Goal: Information Seeking & Learning: Learn about a topic

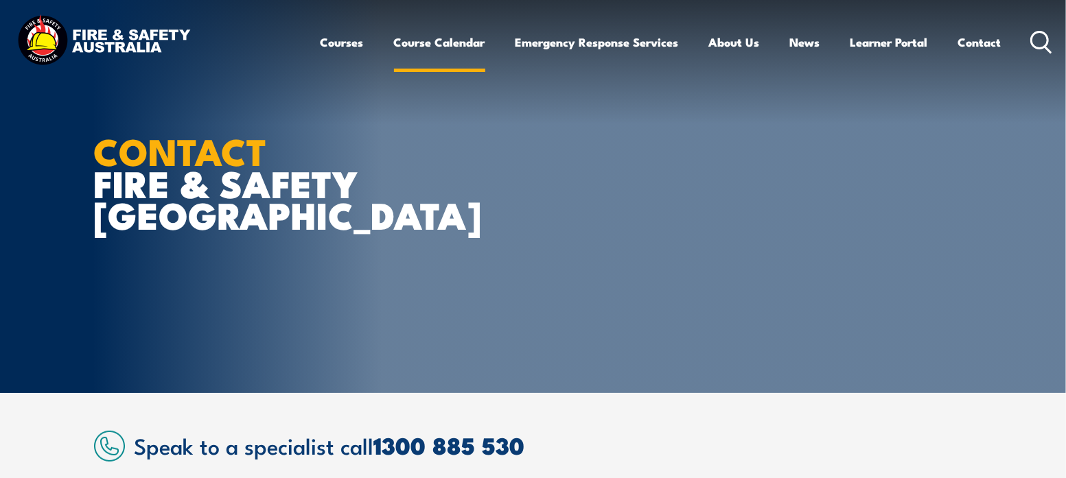
drag, startPoint x: 0, startPoint y: 0, endPoint x: 418, endPoint y: 47, distance: 420.4
click at [418, 47] on link "Course Calendar" at bounding box center [439, 42] width 91 height 36
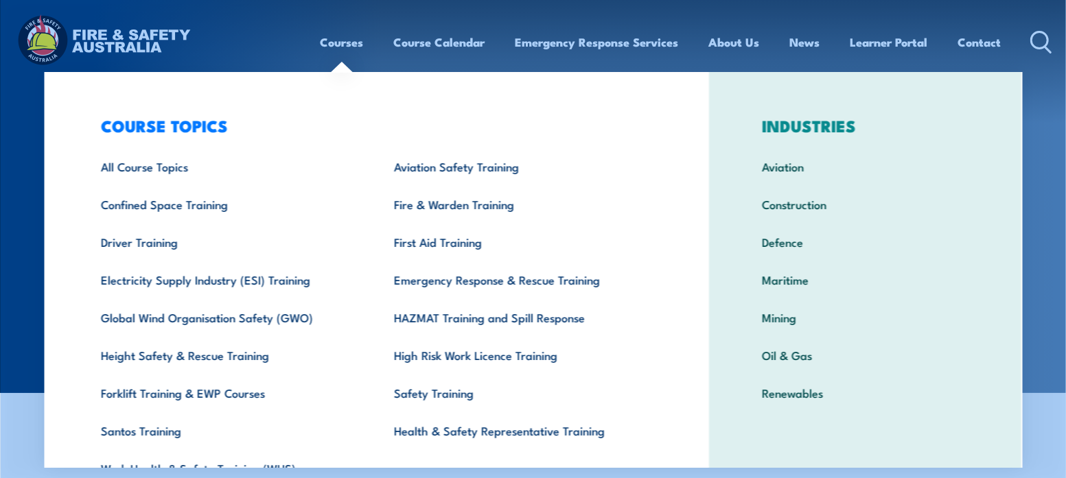
click at [342, 46] on link "Courses" at bounding box center [341, 42] width 43 height 36
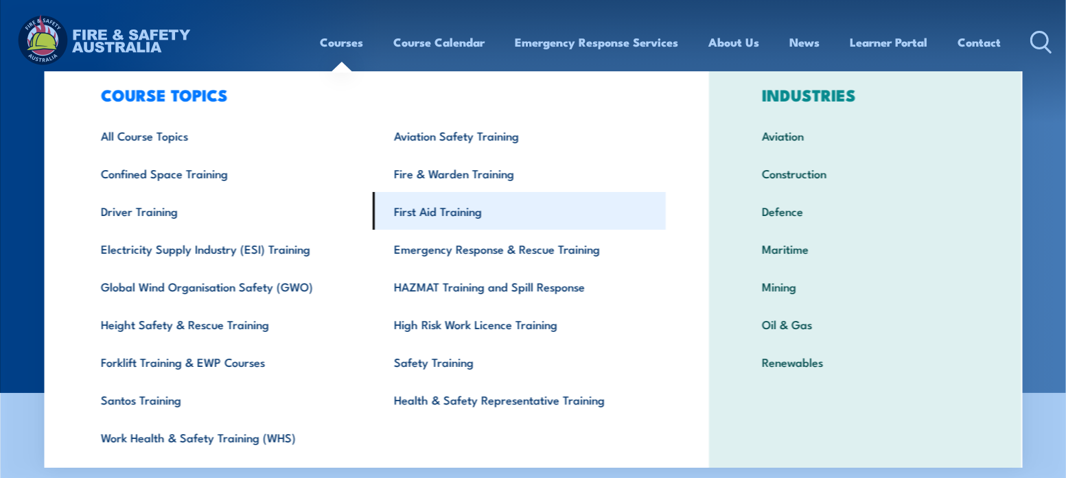
scroll to position [70, 0]
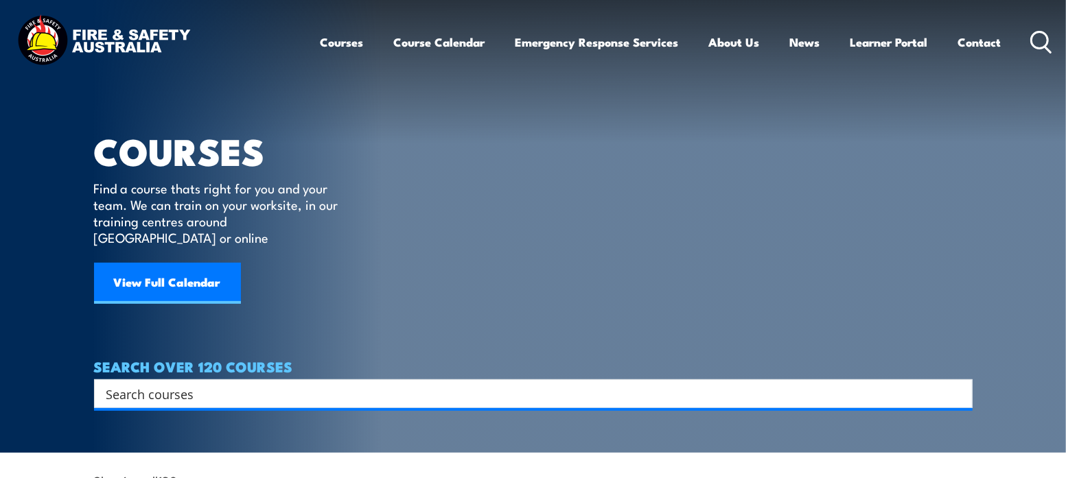
scroll to position [24, 0]
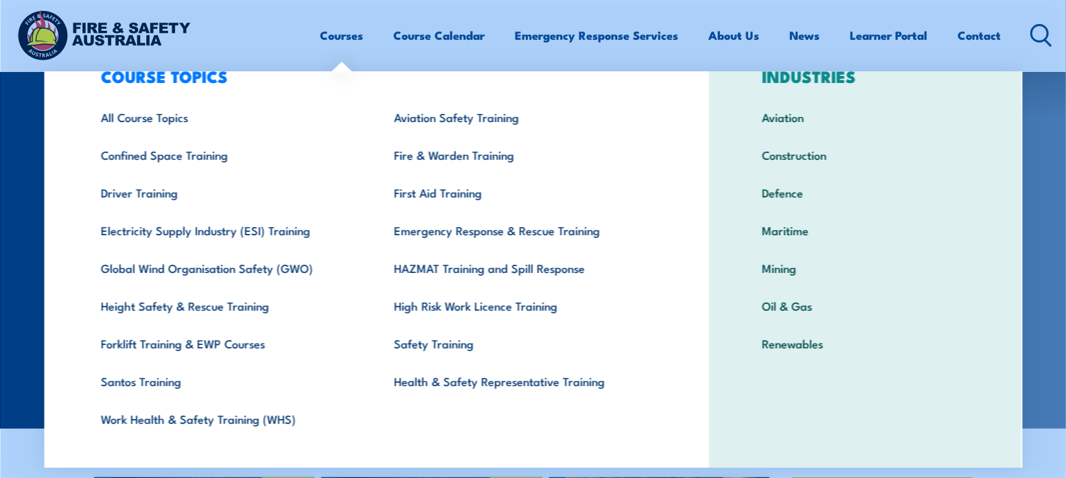
click at [340, 47] on link "Courses" at bounding box center [341, 35] width 43 height 36
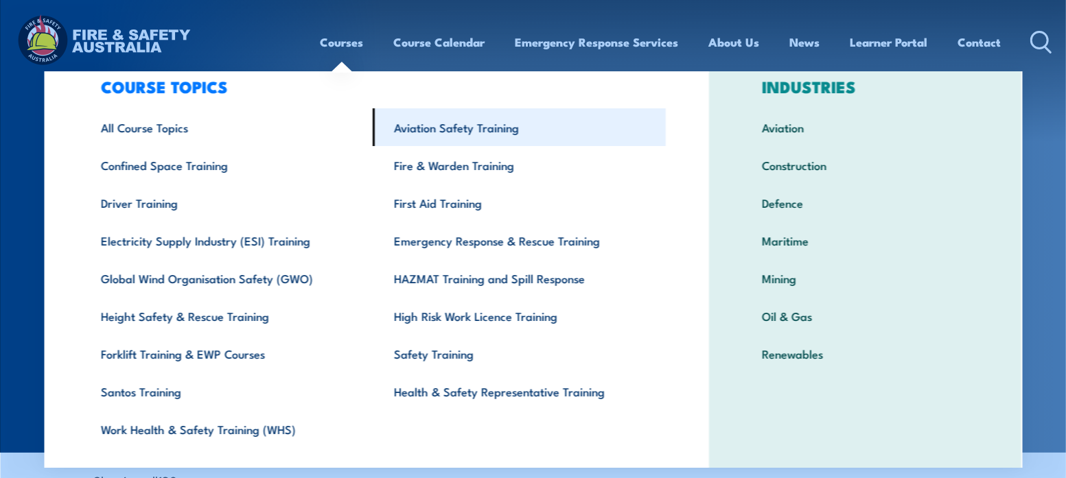
scroll to position [40, 0]
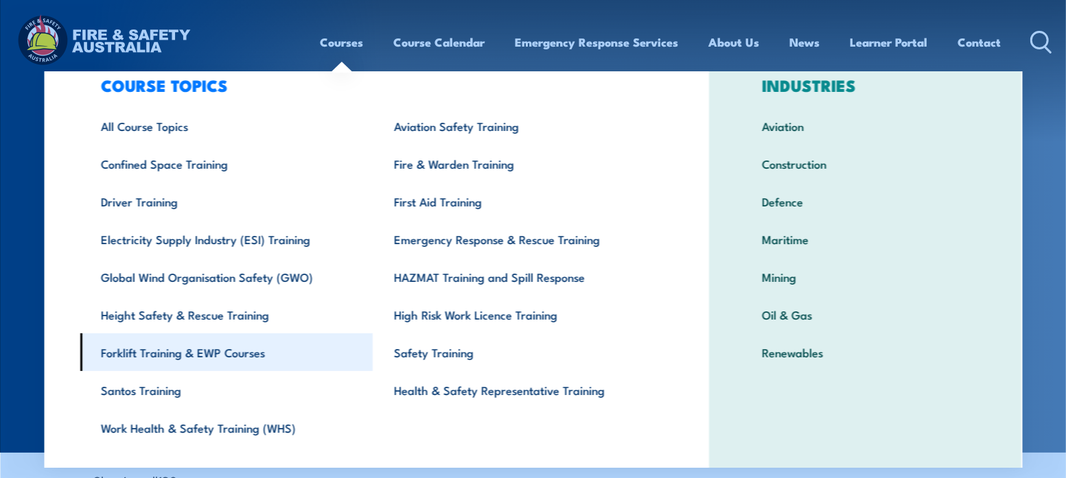
click at [133, 357] on link "Forklift Training & EWP Courses" at bounding box center [226, 352] width 293 height 38
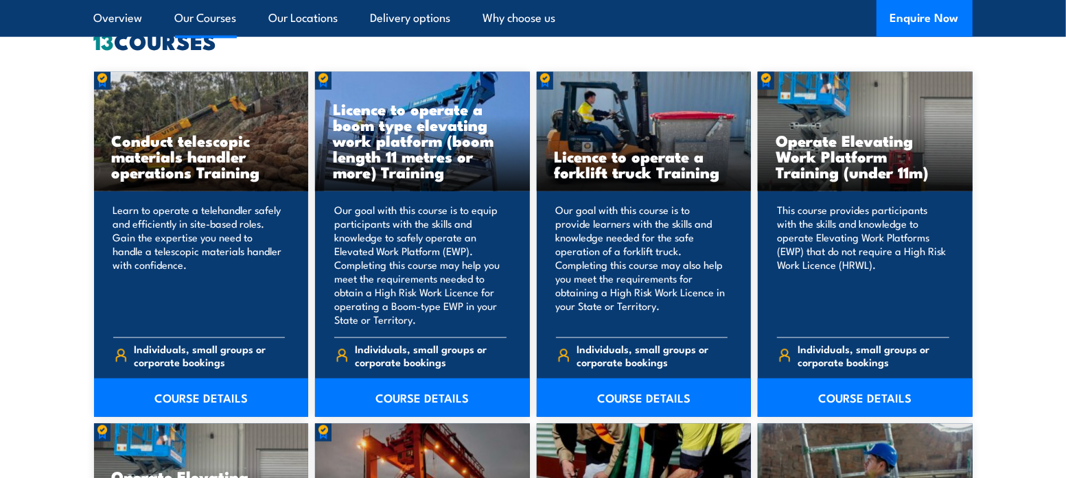
scroll to position [1094, 0]
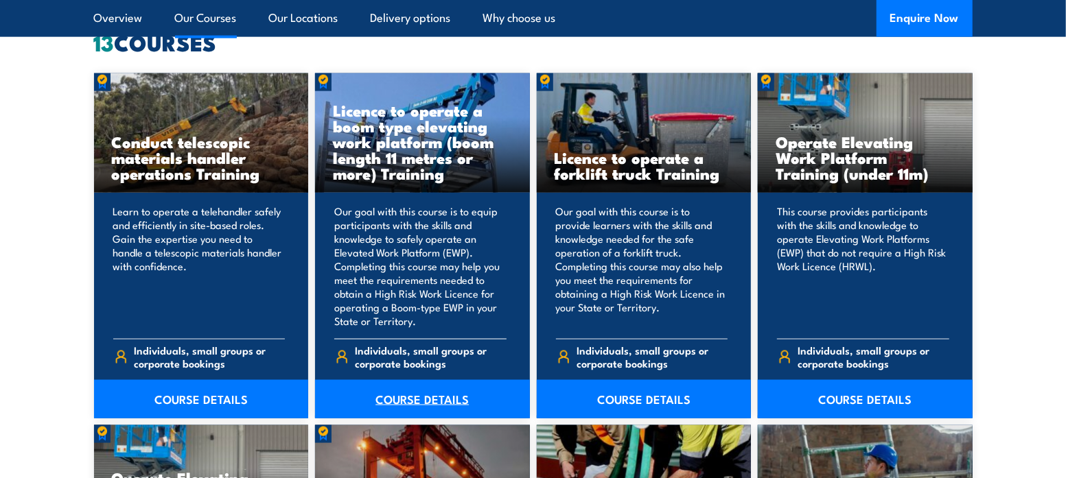
click at [412, 406] on link "COURSE DETAILS" at bounding box center [422, 399] width 215 height 38
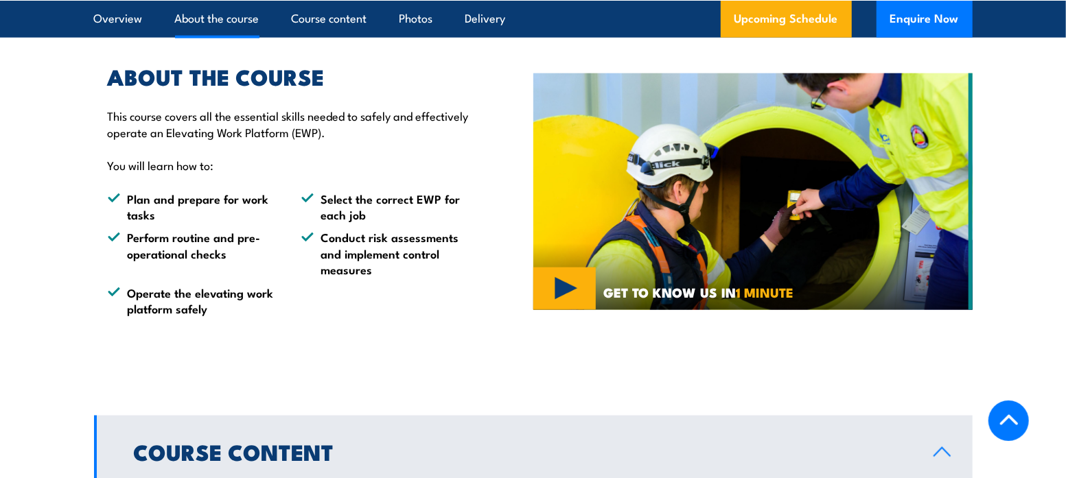
scroll to position [1029, 0]
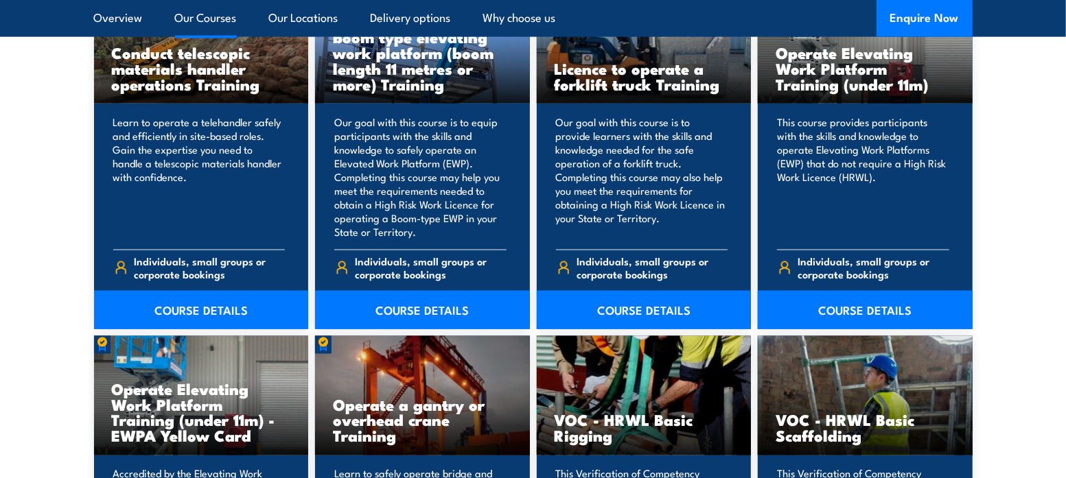
scroll to position [1142, 0]
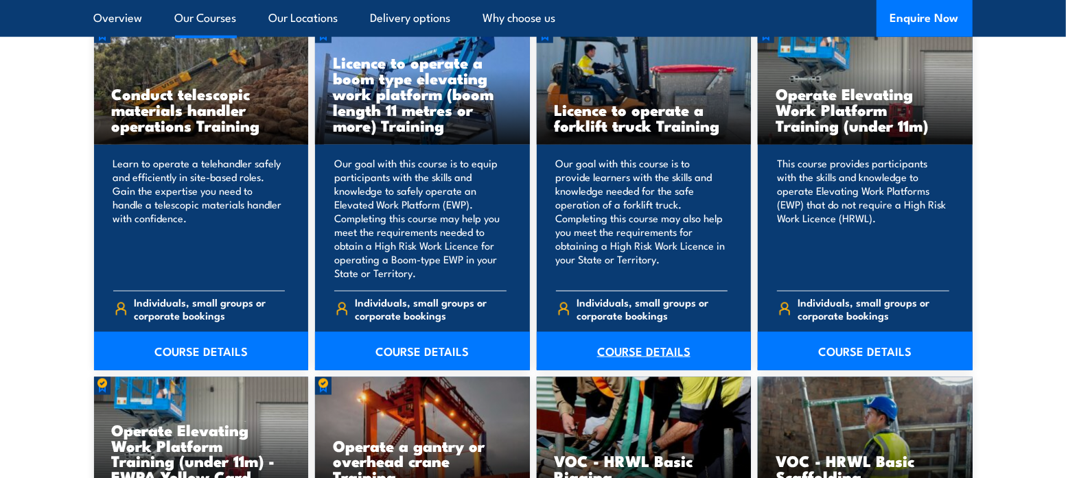
click at [600, 353] on link "COURSE DETAILS" at bounding box center [644, 351] width 215 height 38
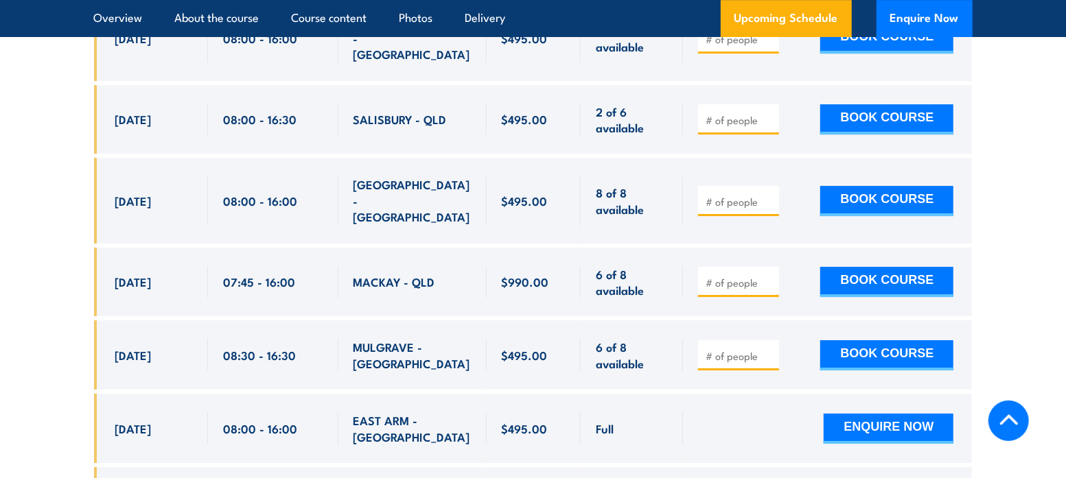
scroll to position [2725, 0]
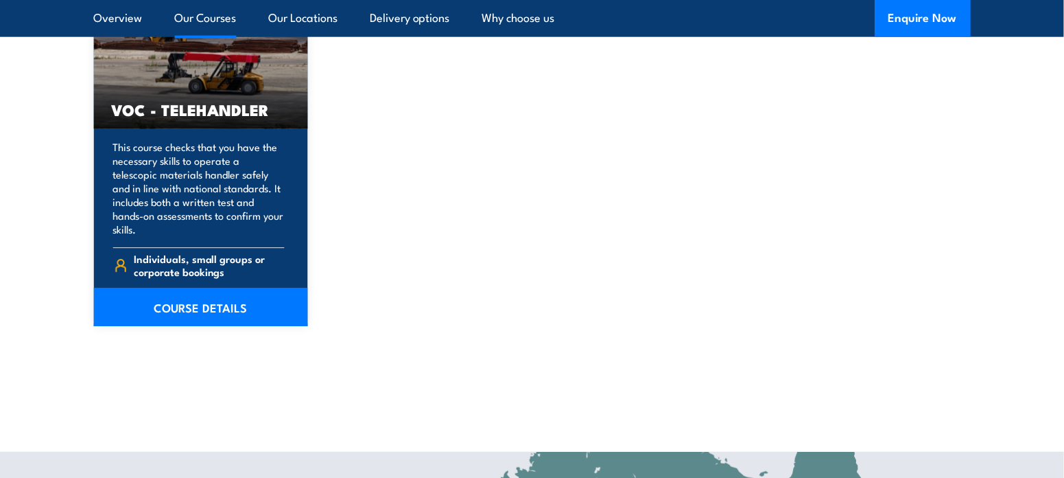
scroll to position [2172, 0]
